Goal: Task Accomplishment & Management: Manage account settings

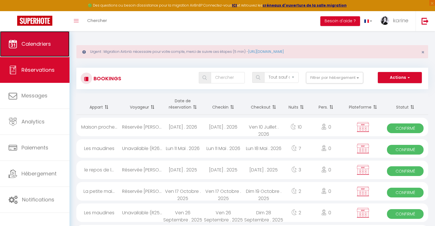
click at [37, 52] on link "Calendriers" at bounding box center [34, 44] width 69 height 26
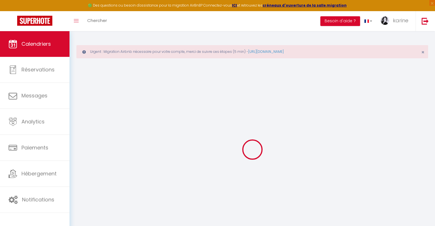
select select
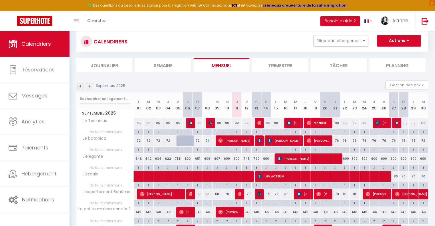
scroll to position [37, 0]
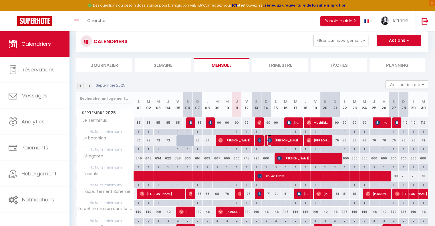
click at [285, 143] on span "[PERSON_NAME]" at bounding box center [283, 140] width 32 height 11
select select "OK"
select select "0"
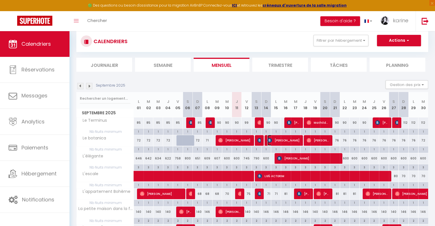
select select "1"
select select
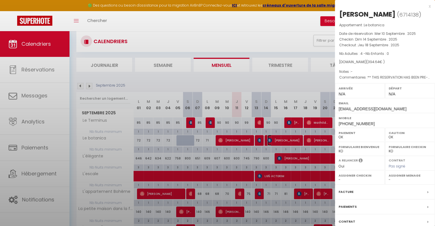
select select "47621"
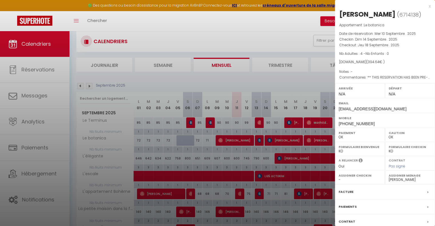
click at [276, 110] on div at bounding box center [217, 113] width 435 height 226
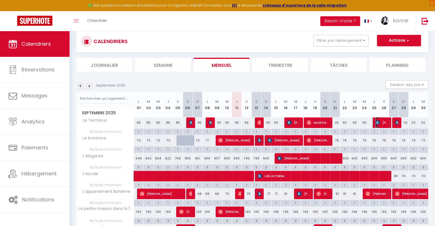
click at [383, 123] on span "[PERSON_NAME]" at bounding box center [381, 122] width 13 height 11
select select "KO"
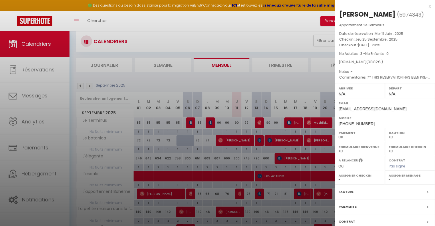
click at [239, 153] on div at bounding box center [217, 113] width 435 height 226
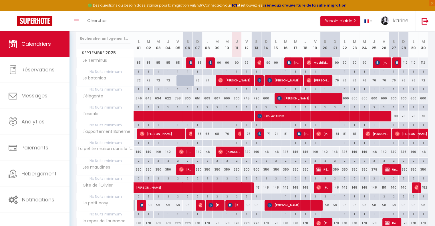
scroll to position [113, 0]
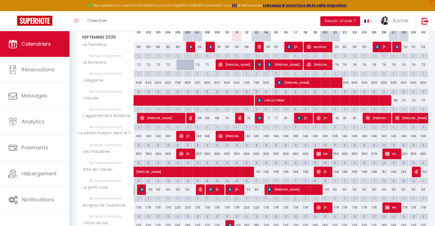
click at [288, 187] on span "[PERSON_NAME]" at bounding box center [293, 189] width 52 height 11
select select "30944"
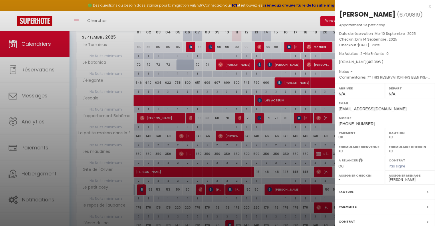
click at [282, 168] on div at bounding box center [217, 113] width 435 height 226
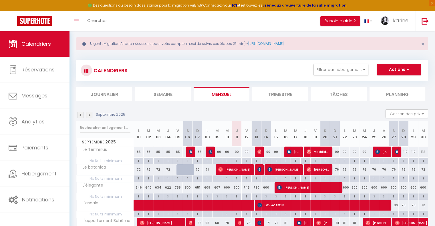
scroll to position [4, 0]
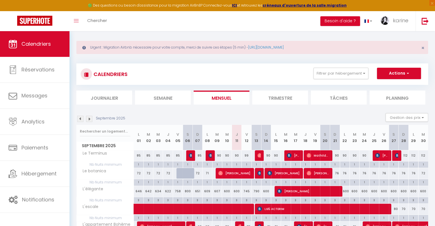
click at [90, 120] on img at bounding box center [89, 119] width 6 height 6
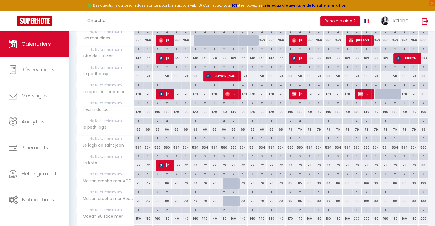
scroll to position [234, 0]
